Goal: Use online tool/utility

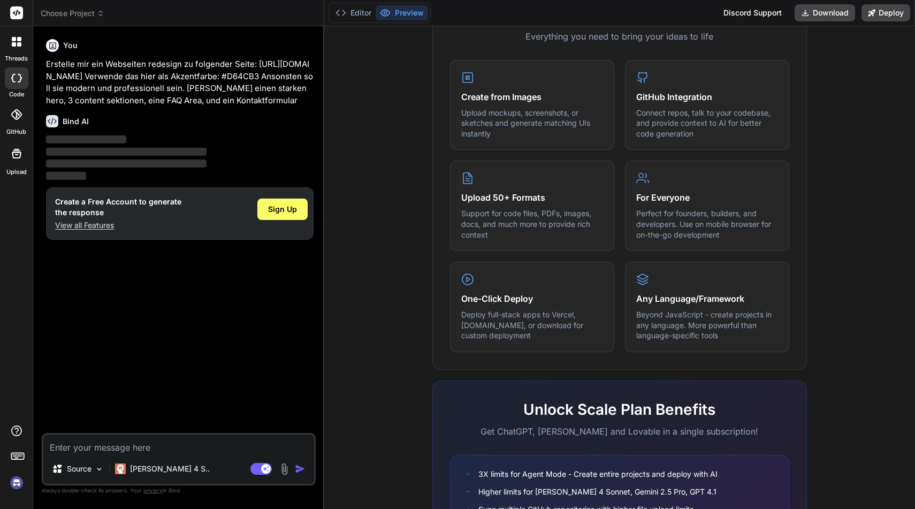
scroll to position [411, 0]
click at [167, 471] on p "[PERSON_NAME] 4 S.." at bounding box center [170, 469] width 80 height 11
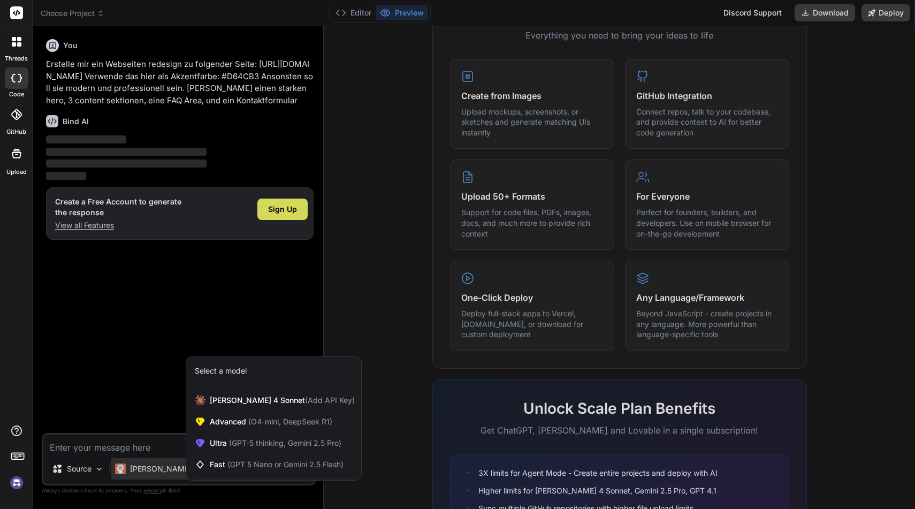
click at [92, 470] on div at bounding box center [457, 254] width 915 height 509
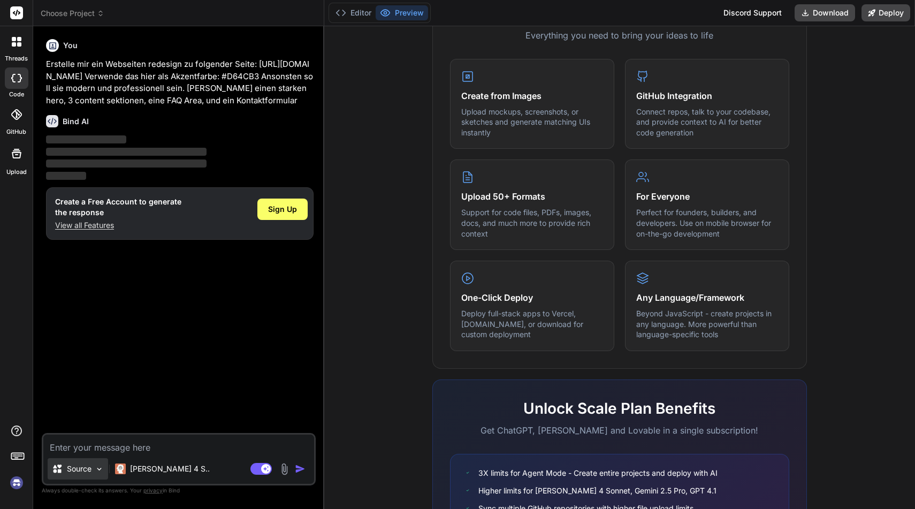
click at [91, 469] on p "Source" at bounding box center [79, 469] width 25 height 11
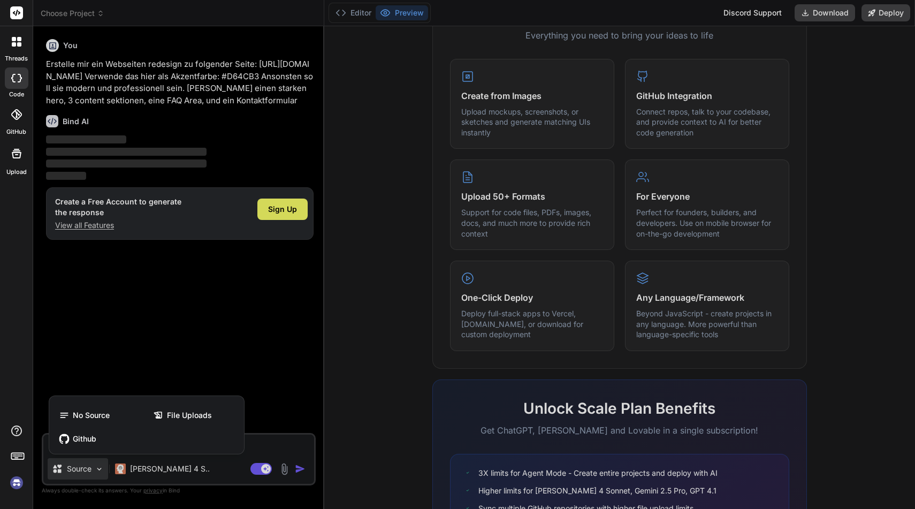
click at [134, 348] on div at bounding box center [457, 254] width 915 height 509
type textarea "x"
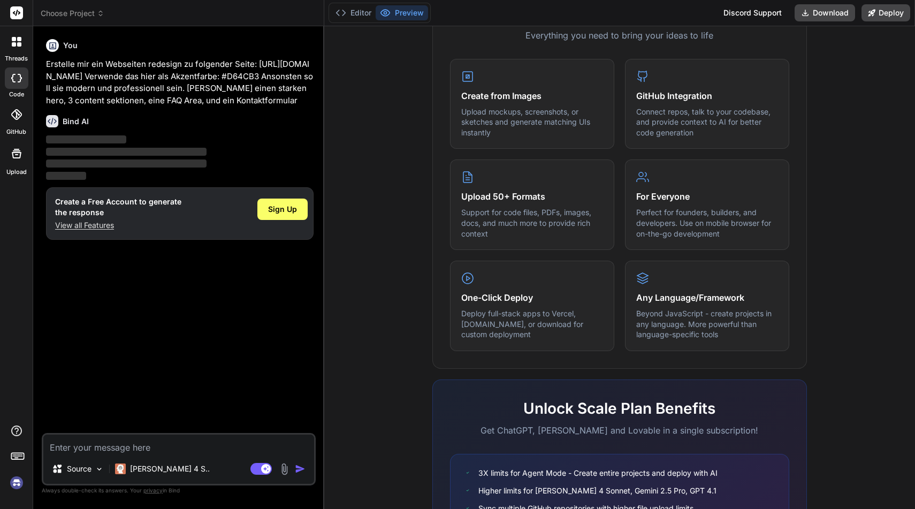
click at [94, 227] on p "View all Features" at bounding box center [118, 225] width 126 height 11
